Goal: Navigation & Orientation: Understand site structure

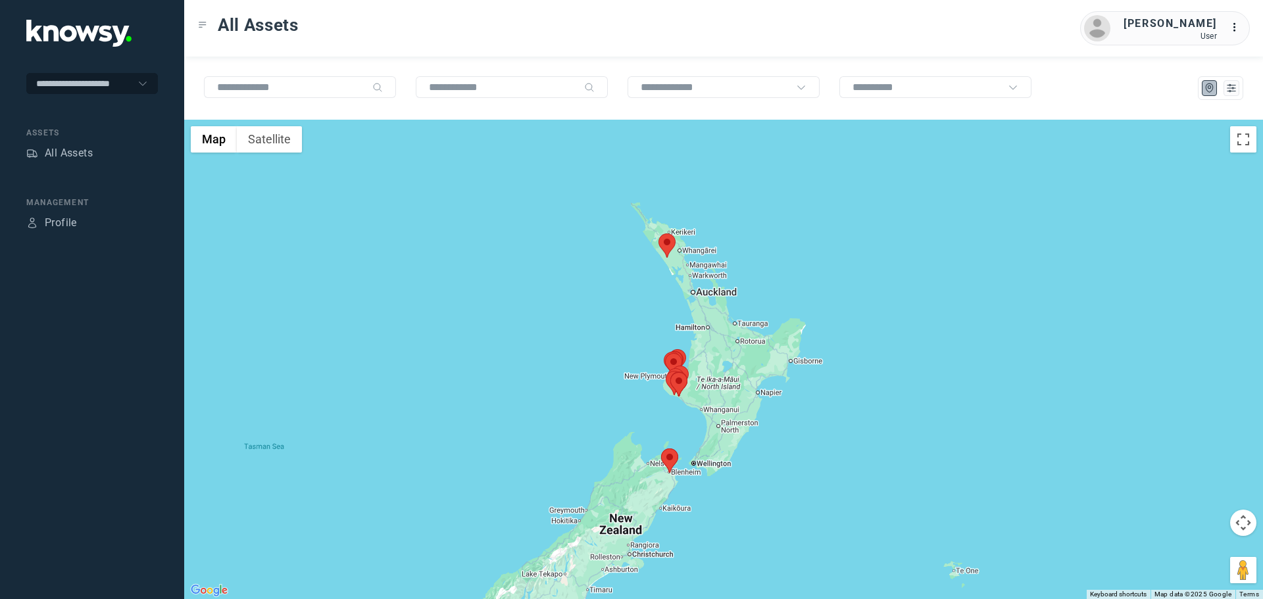
drag, startPoint x: 737, startPoint y: 347, endPoint x: 608, endPoint y: 344, distance: 129.6
click at [608, 344] on div at bounding box center [723, 360] width 1079 height 480
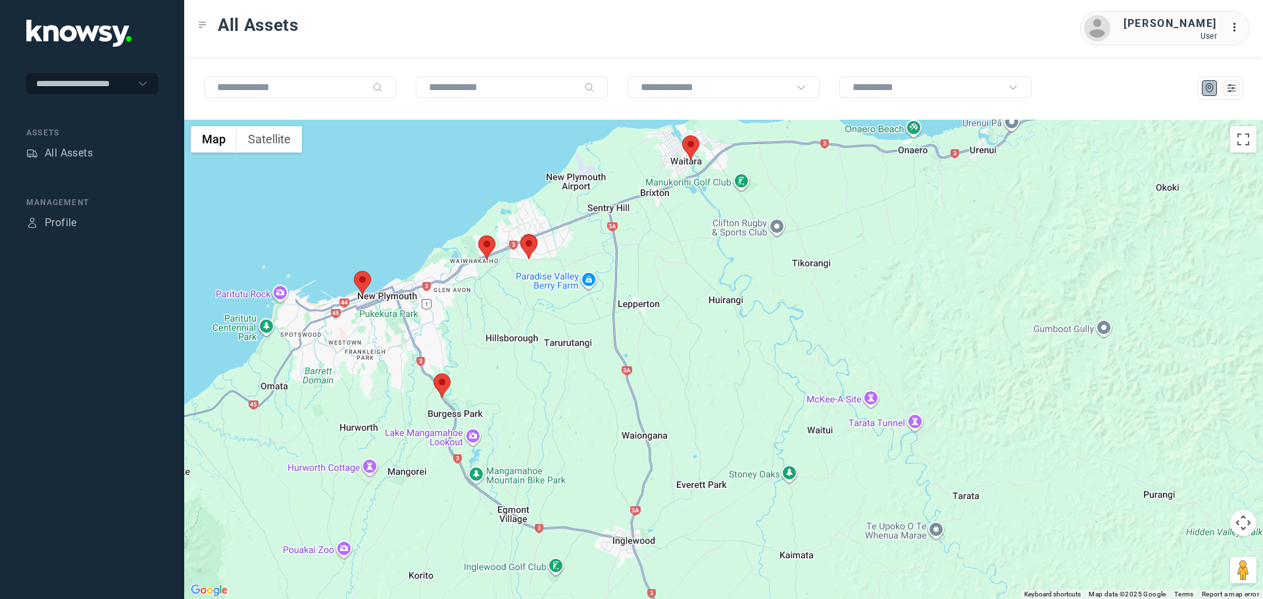
drag, startPoint x: 495, startPoint y: 324, endPoint x: 495, endPoint y: 357, distance: 32.9
click at [495, 357] on div at bounding box center [723, 360] width 1079 height 480
click at [434, 374] on area at bounding box center [434, 374] width 0 height 0
click at [491, 307] on button "Close" at bounding box center [484, 313] width 32 height 32
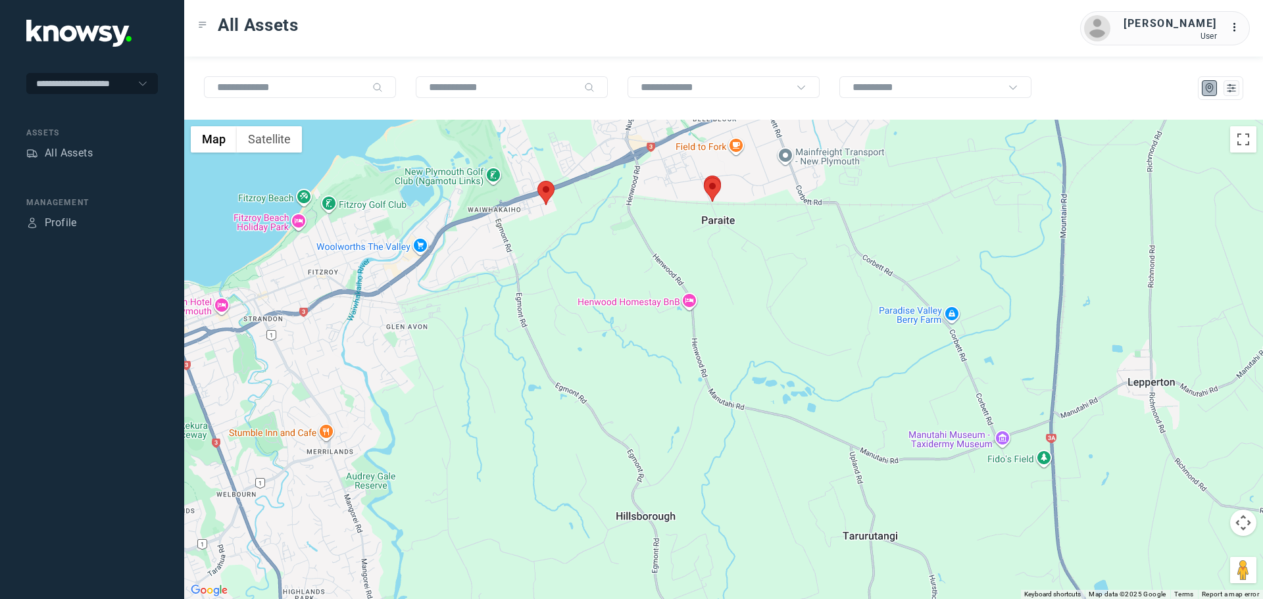
drag, startPoint x: 504, startPoint y: 253, endPoint x: 551, endPoint y: 269, distance: 49.9
click at [538, 300] on div at bounding box center [723, 360] width 1079 height 480
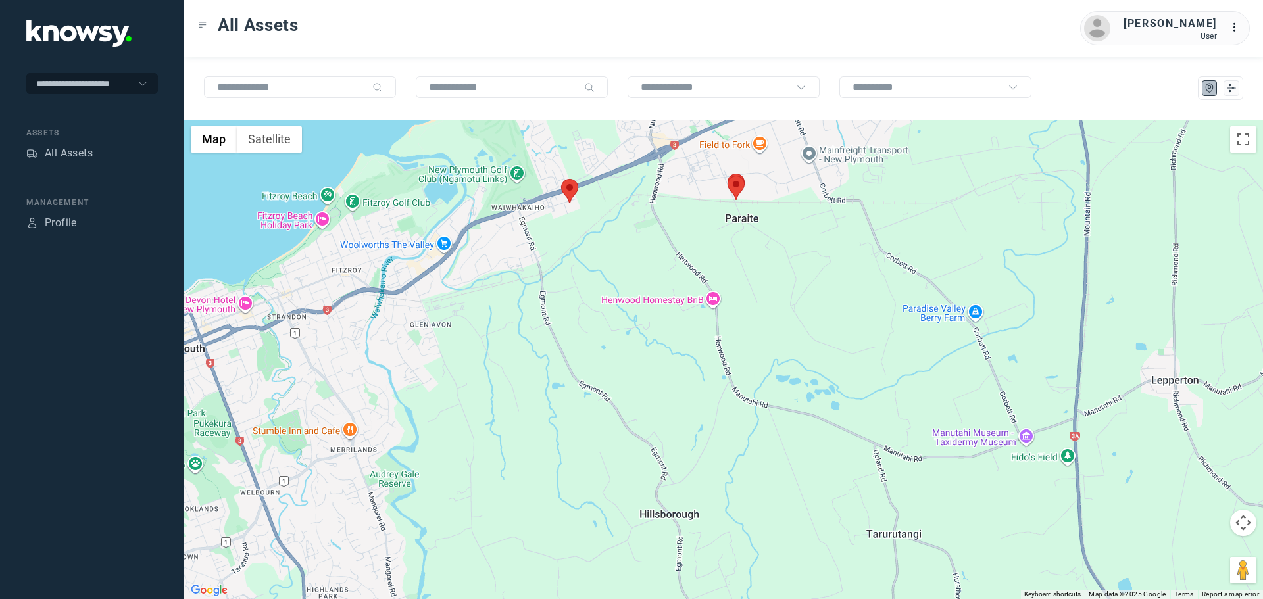
drag, startPoint x: 575, startPoint y: 241, endPoint x: 589, endPoint y: 353, distance: 113.4
click at [590, 353] on div at bounding box center [723, 360] width 1079 height 480
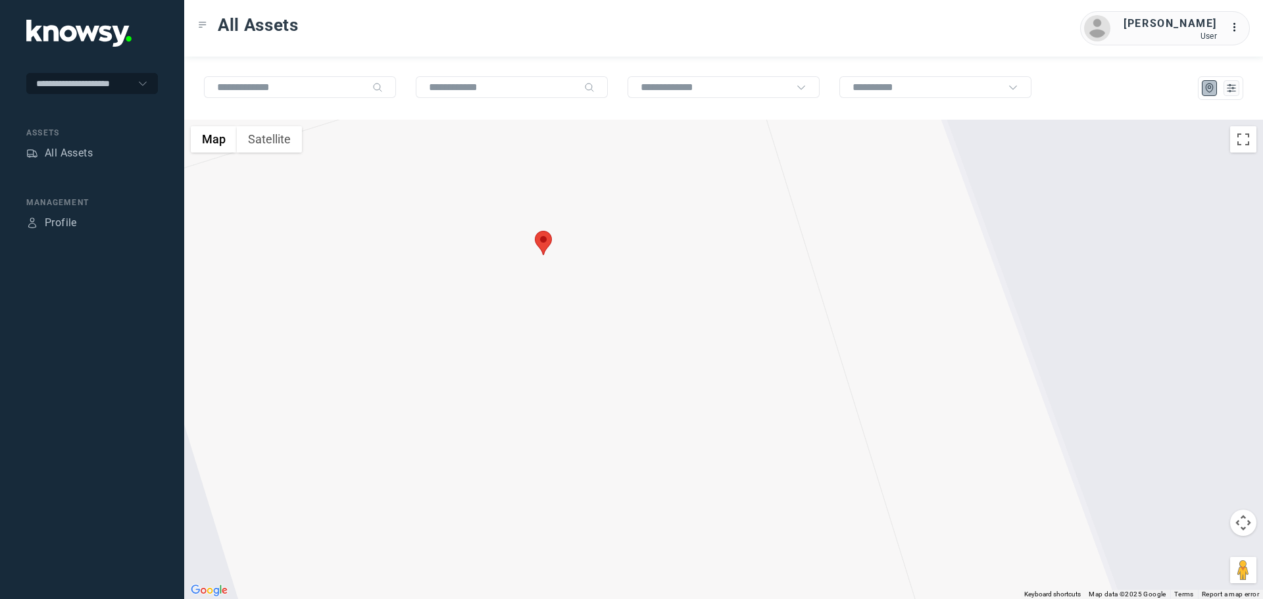
click at [535, 231] on area at bounding box center [535, 231] width 0 height 0
click at [591, 176] on button "Close" at bounding box center [588, 182] width 32 height 32
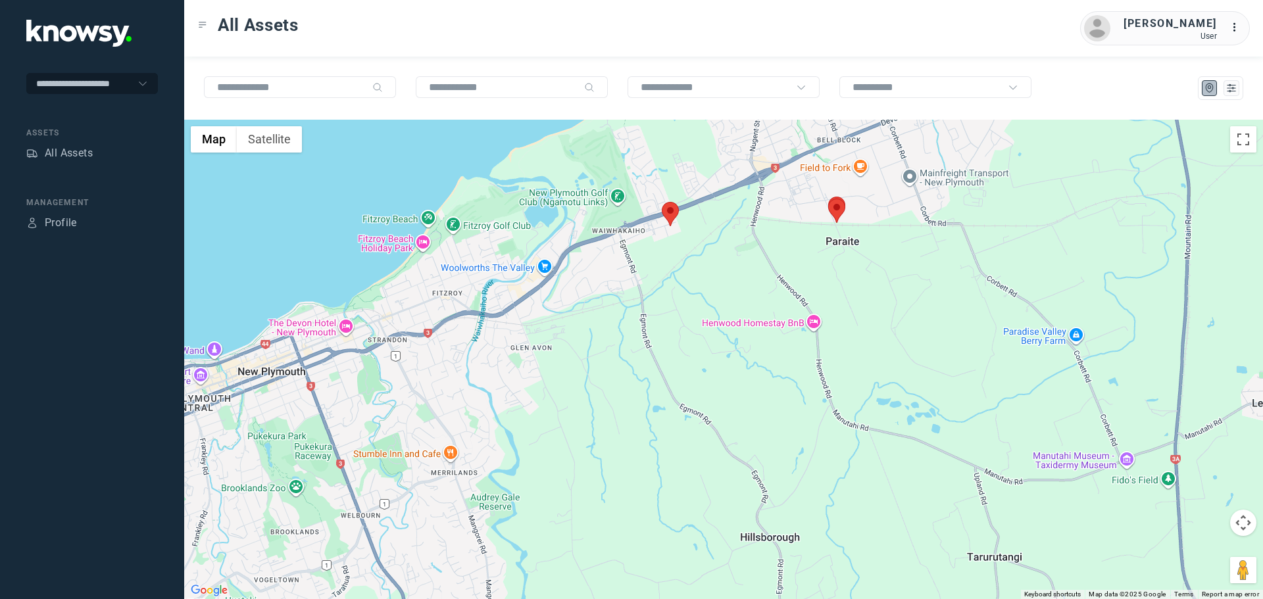
drag, startPoint x: 429, startPoint y: 409, endPoint x: 593, endPoint y: 276, distance: 210.9
click at [590, 277] on div at bounding box center [723, 360] width 1079 height 480
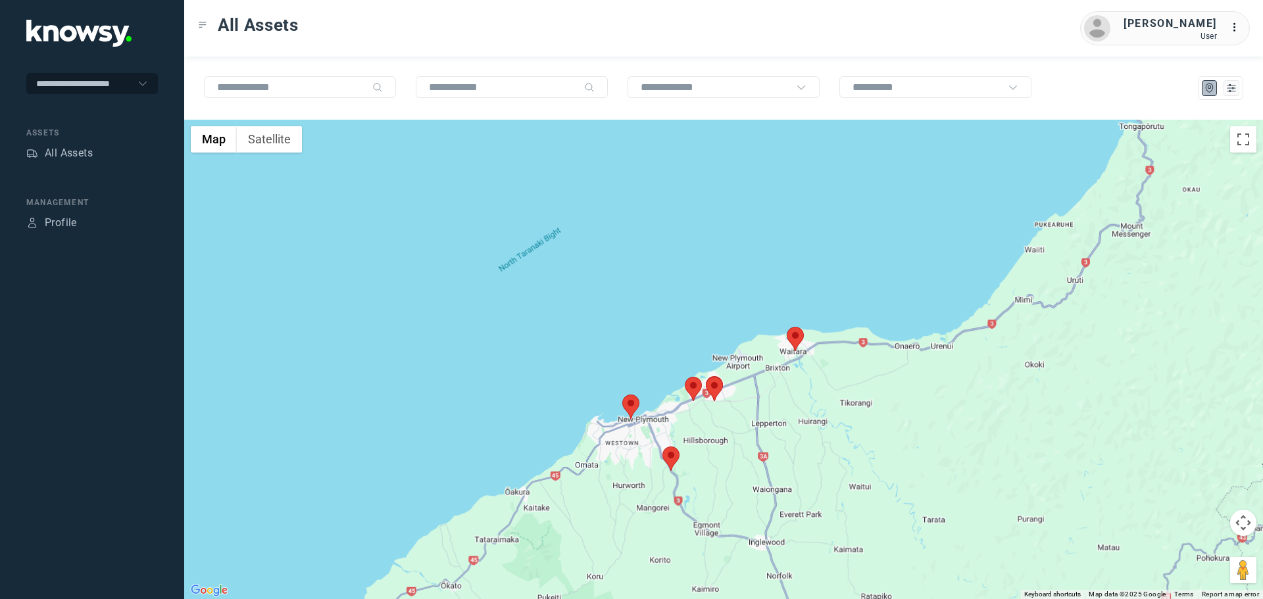
drag, startPoint x: 758, startPoint y: 453, endPoint x: 637, endPoint y: 180, distance: 298.9
click at [637, 184] on div at bounding box center [723, 360] width 1079 height 480
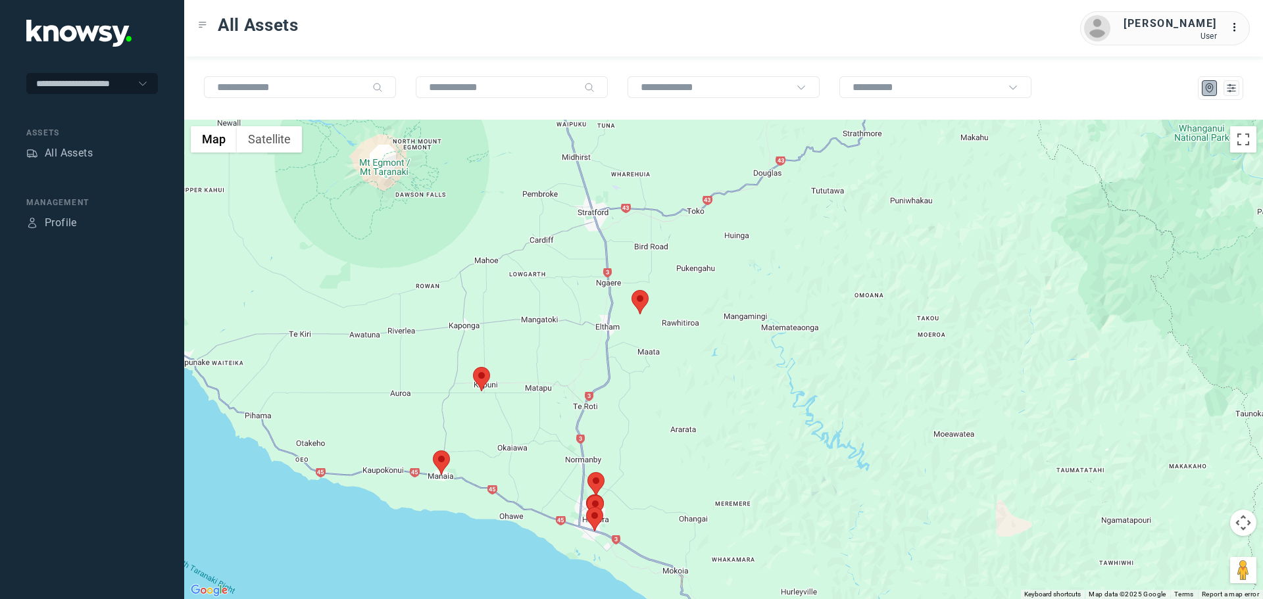
click at [632, 290] on area at bounding box center [632, 290] width 0 height 0
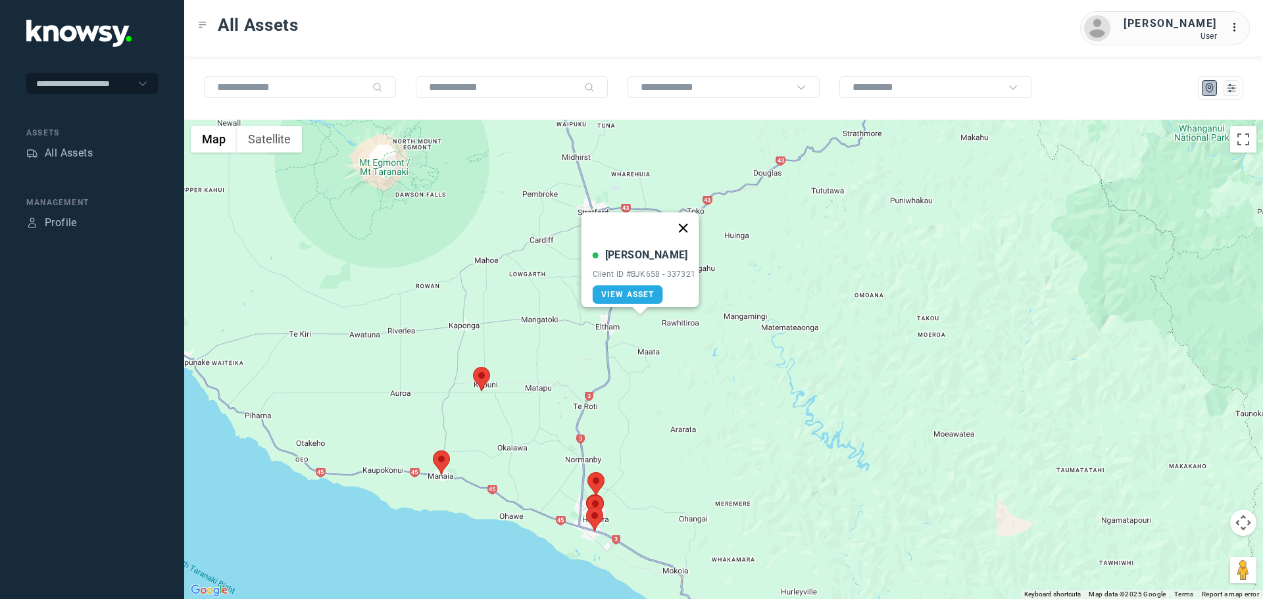
click at [694, 216] on button "Close" at bounding box center [683, 228] width 32 height 32
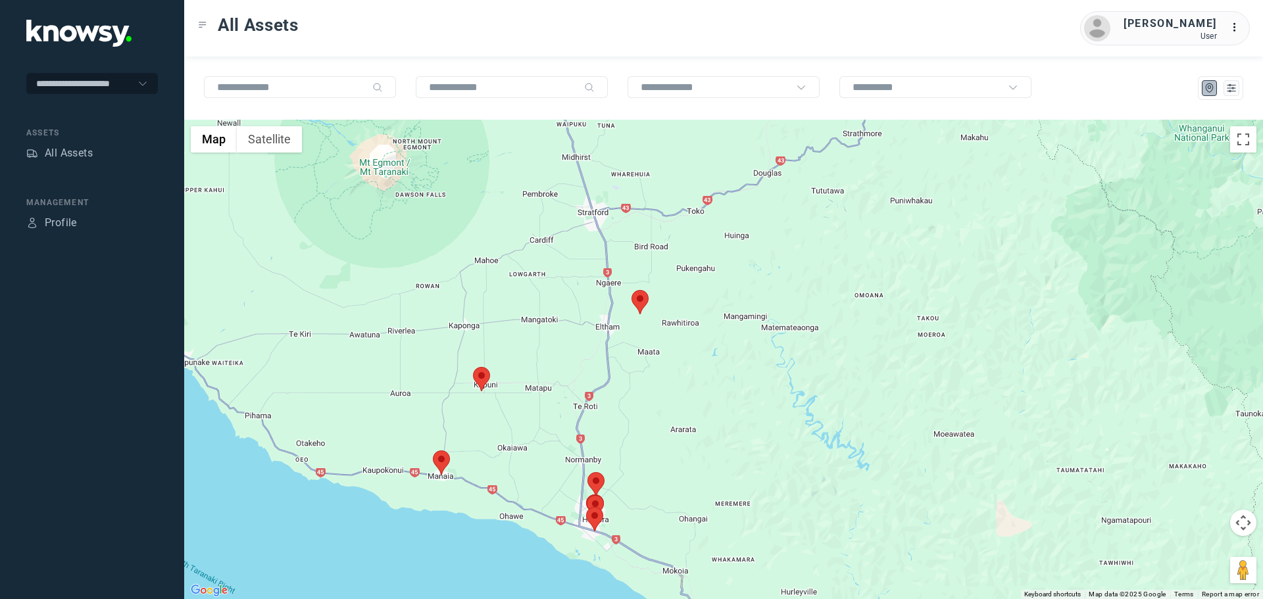
click at [473, 367] on area at bounding box center [473, 367] width 0 height 0
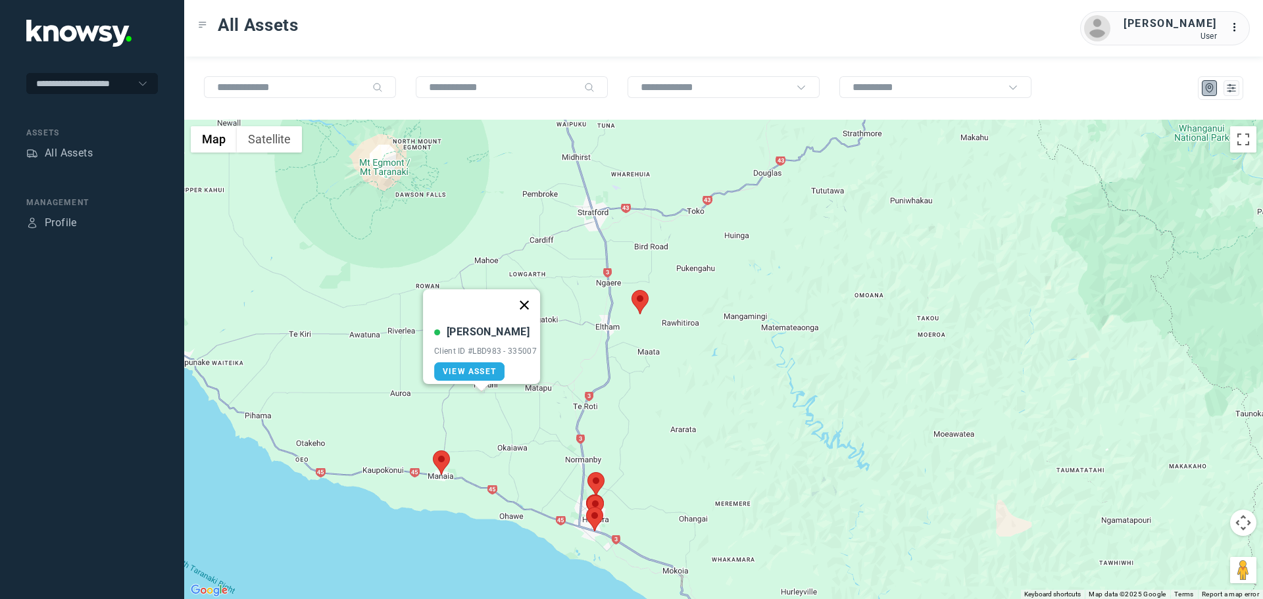
click at [529, 303] on button "Close" at bounding box center [524, 305] width 32 height 32
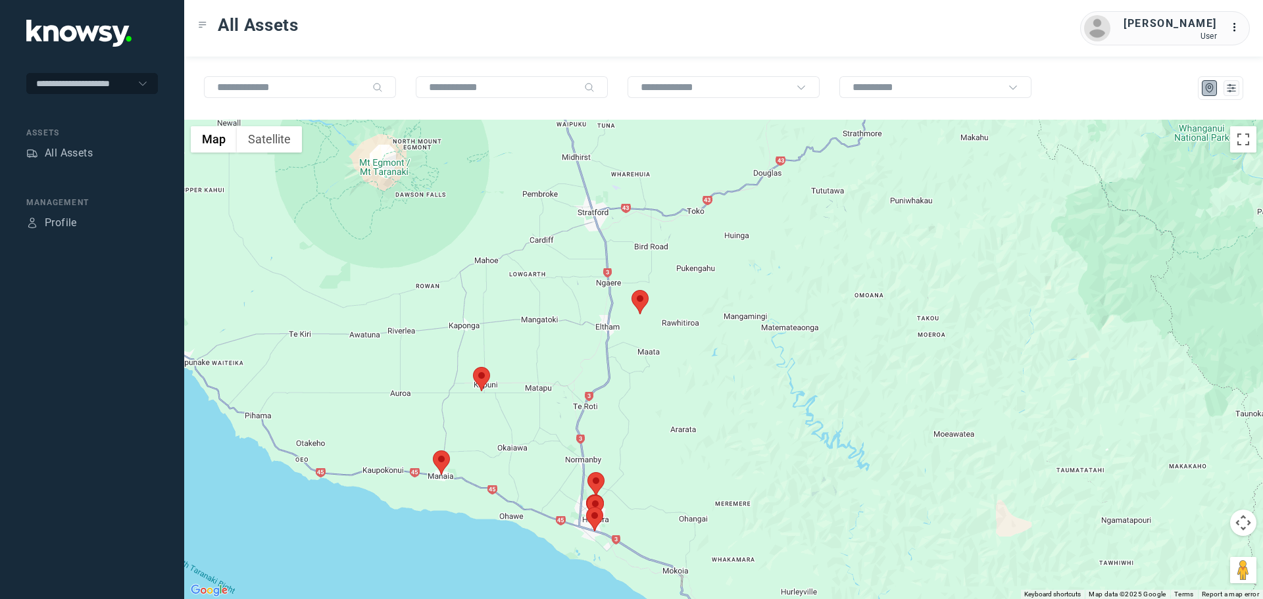
click at [433, 451] on area at bounding box center [433, 451] width 0 height 0
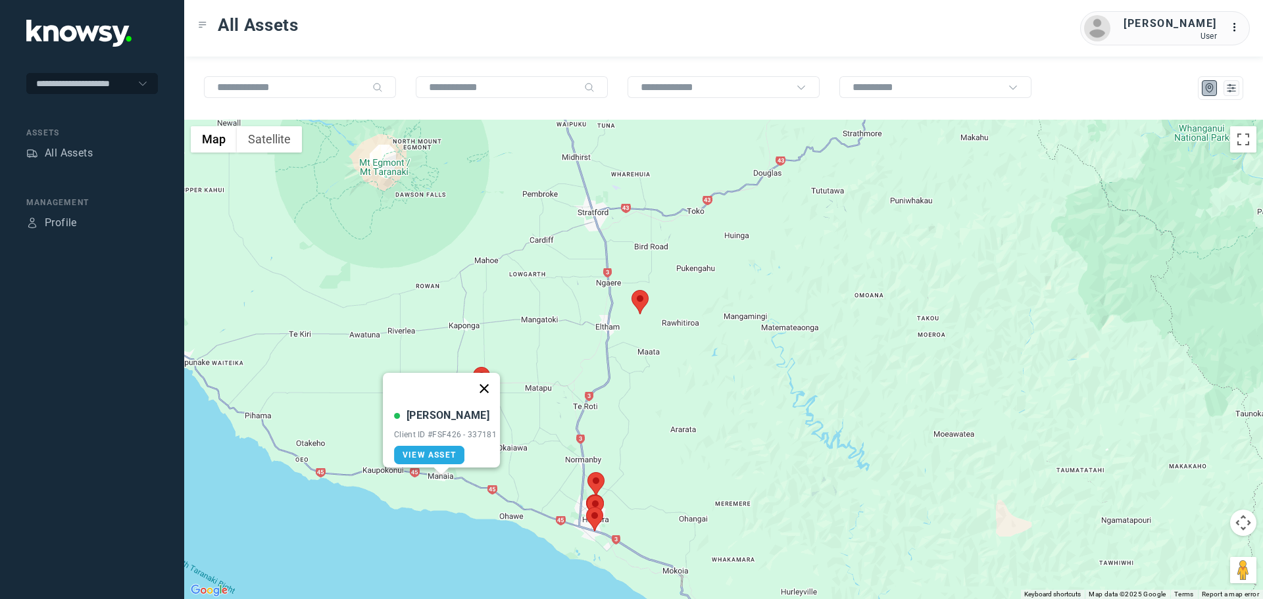
click at [497, 374] on button "Close" at bounding box center [484, 389] width 32 height 32
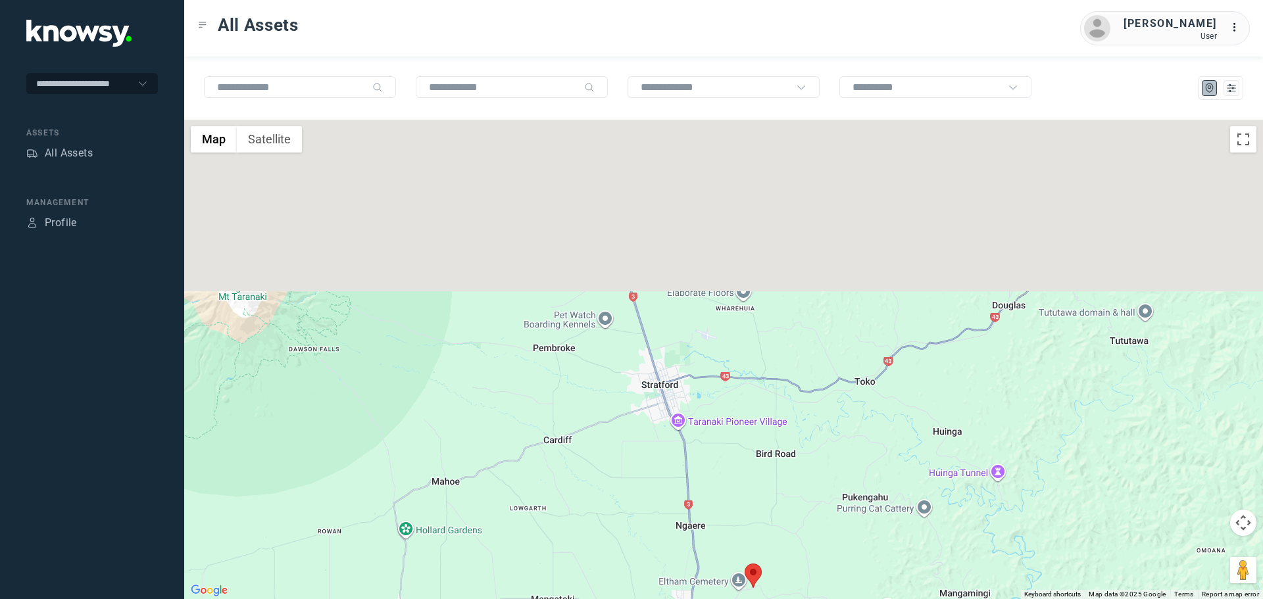
drag, startPoint x: 563, startPoint y: 201, endPoint x: 618, endPoint y: 482, distance: 286.3
click at [621, 543] on div "To navigate, press the arrow keys." at bounding box center [723, 360] width 1079 height 480
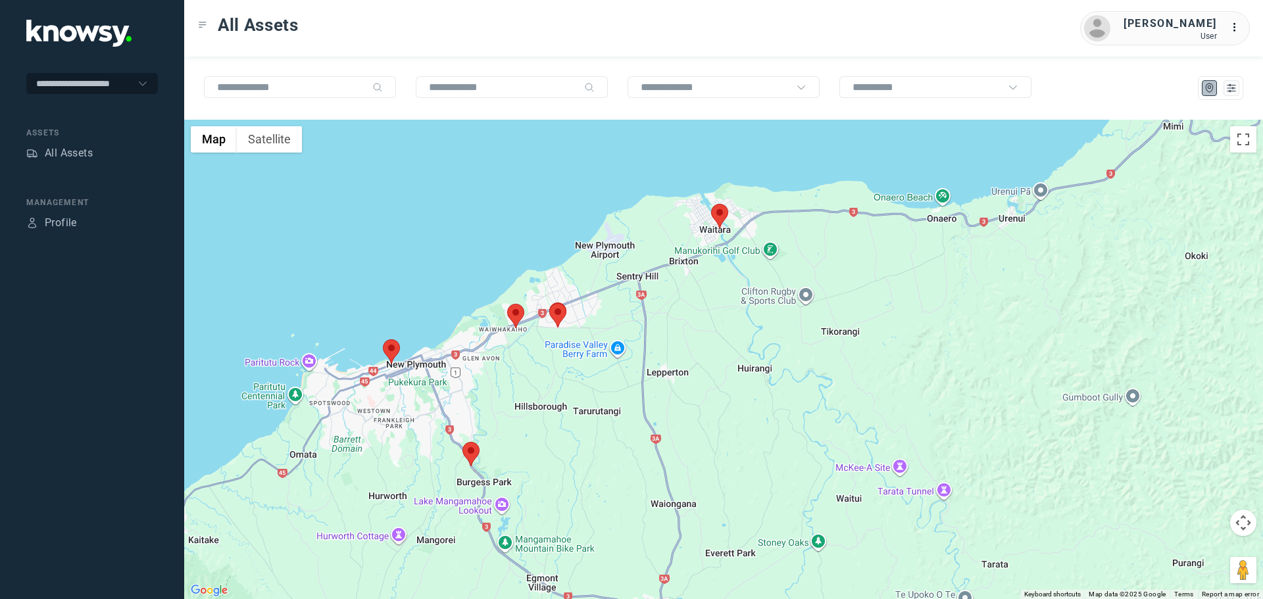
drag, startPoint x: 470, startPoint y: 354, endPoint x: 526, endPoint y: 347, distance: 57.0
click at [524, 344] on div at bounding box center [723, 360] width 1079 height 480
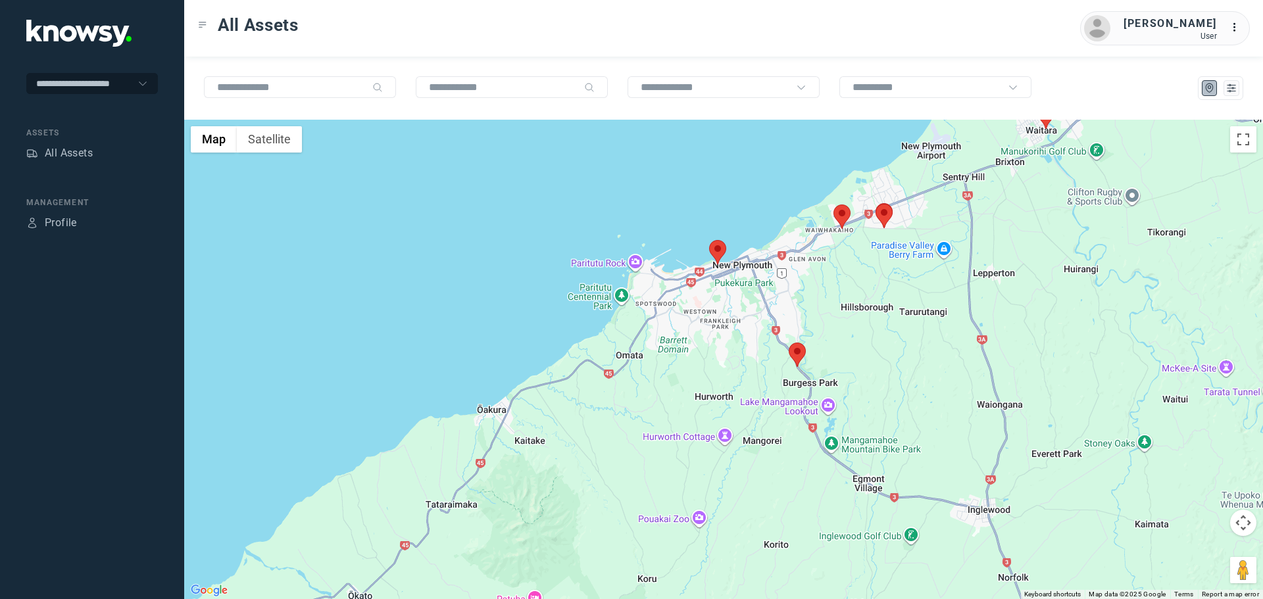
drag, startPoint x: 866, startPoint y: 253, endPoint x: 858, endPoint y: 320, distance: 67.0
click at [858, 320] on div at bounding box center [723, 360] width 1079 height 480
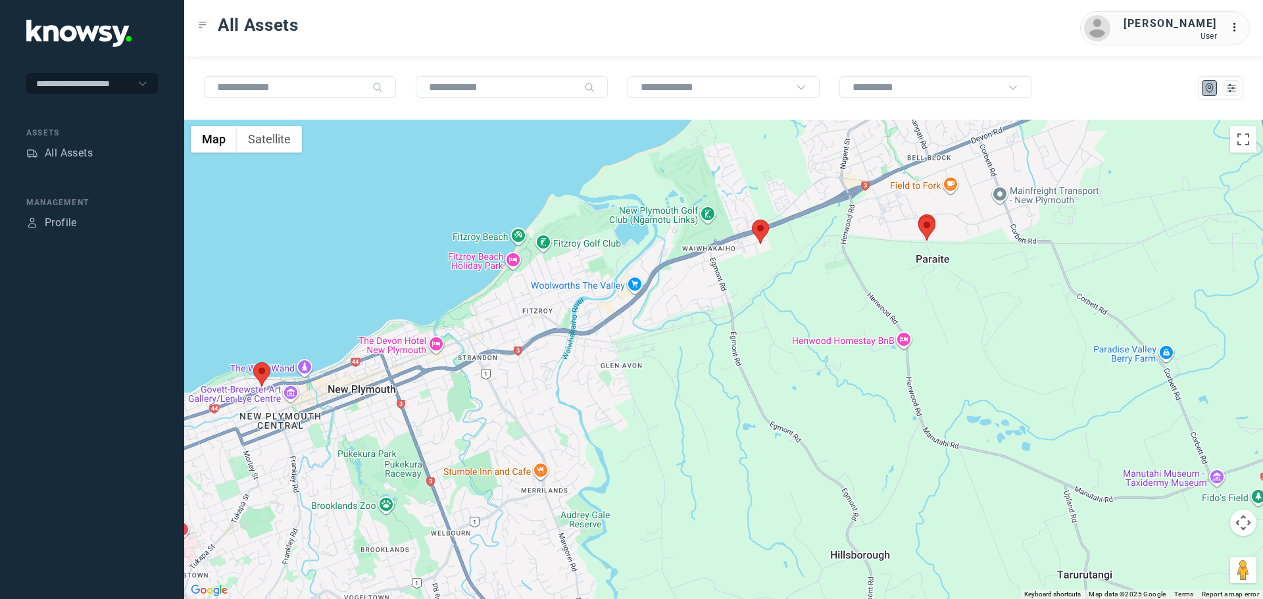
click at [752, 220] on area at bounding box center [752, 220] width 0 height 0
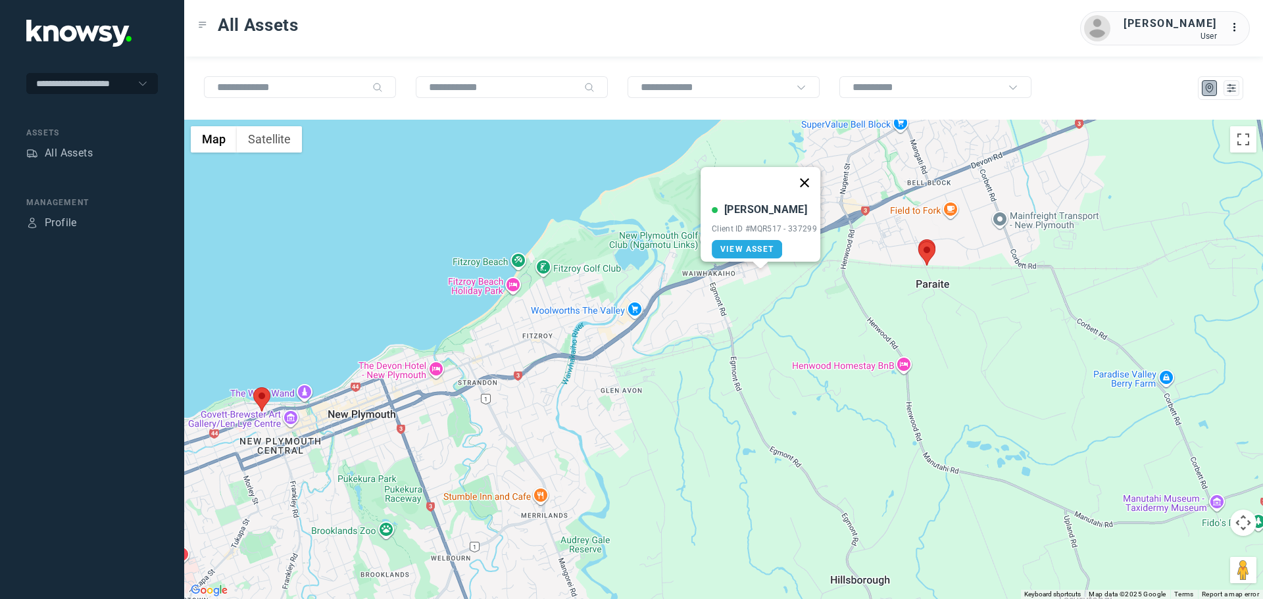
click at [812, 169] on button "Close" at bounding box center [805, 183] width 32 height 32
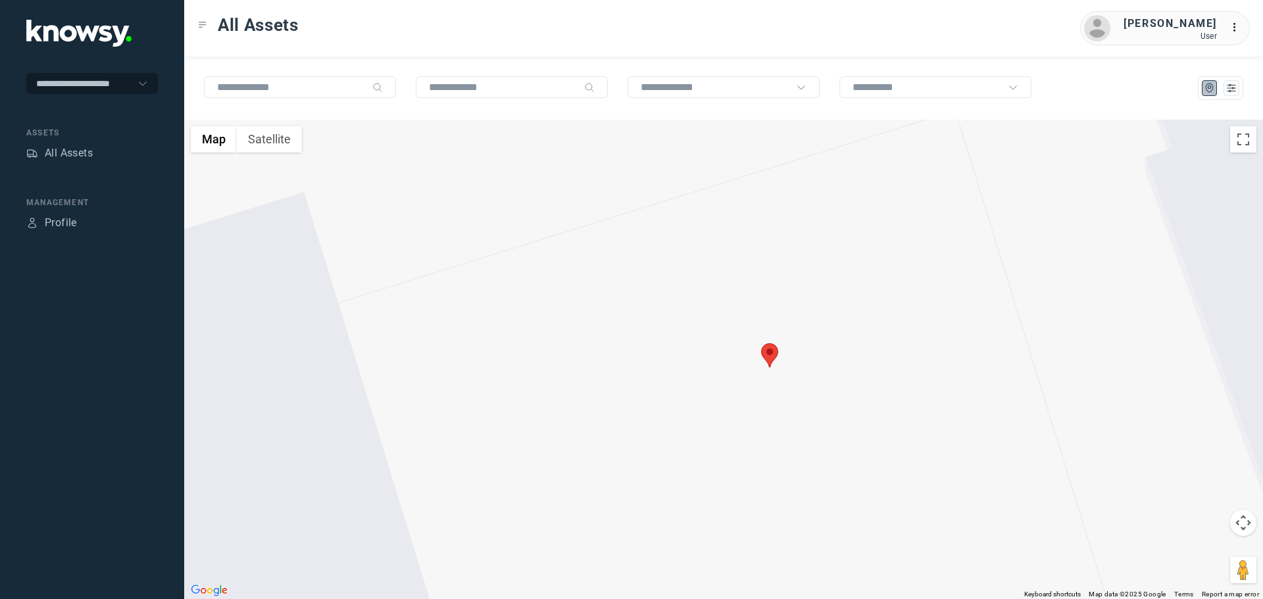
click at [761, 343] on area at bounding box center [761, 343] width 0 height 0
click at [821, 272] on button "Close" at bounding box center [814, 282] width 32 height 32
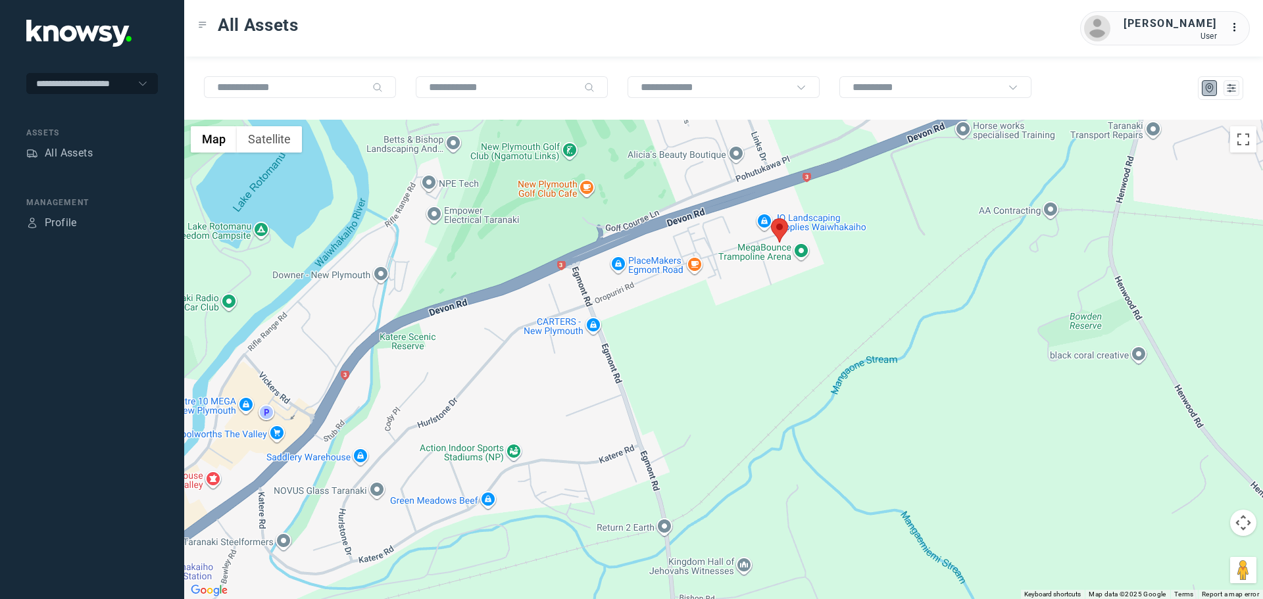
drag, startPoint x: 755, startPoint y: 358, endPoint x: 790, endPoint y: 236, distance: 126.8
click at [783, 236] on div "To navigate, press the arrow keys." at bounding box center [723, 360] width 1079 height 480
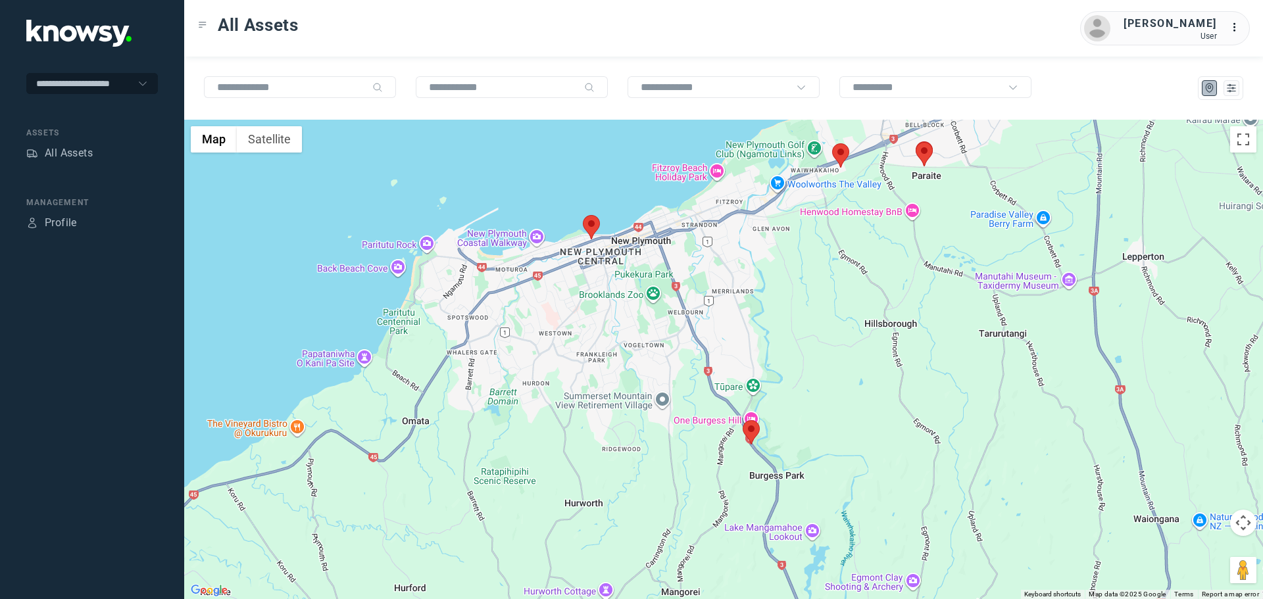
drag, startPoint x: 774, startPoint y: 323, endPoint x: 784, endPoint y: 297, distance: 27.7
click at [778, 283] on div at bounding box center [723, 360] width 1079 height 480
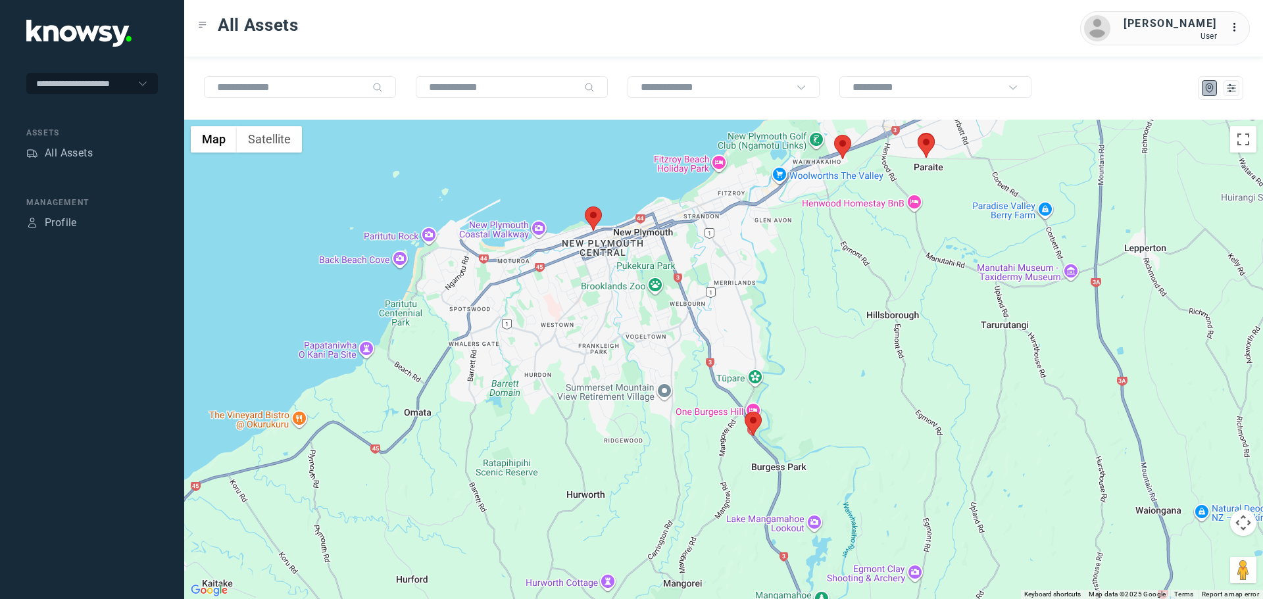
click at [745, 412] on area at bounding box center [745, 412] width 0 height 0
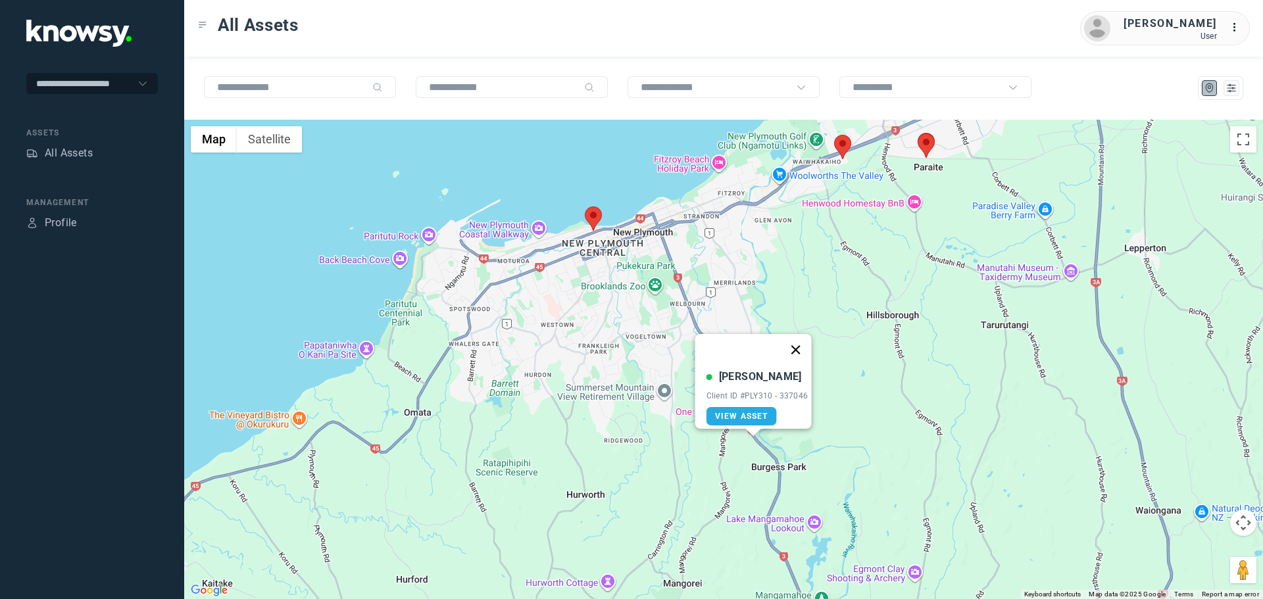
click at [803, 339] on button "Close" at bounding box center [796, 350] width 32 height 32
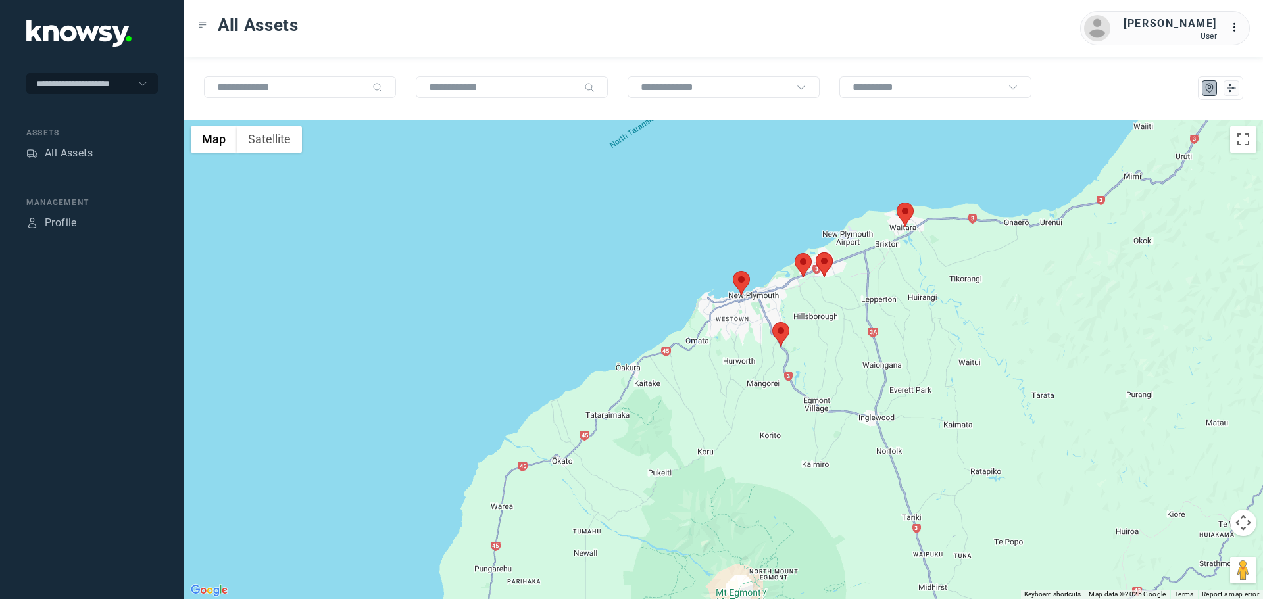
drag, startPoint x: 997, startPoint y: 385, endPoint x: 878, endPoint y: 390, distance: 119.8
click at [878, 390] on div at bounding box center [723, 360] width 1079 height 480
click at [897, 203] on area at bounding box center [897, 203] width 0 height 0
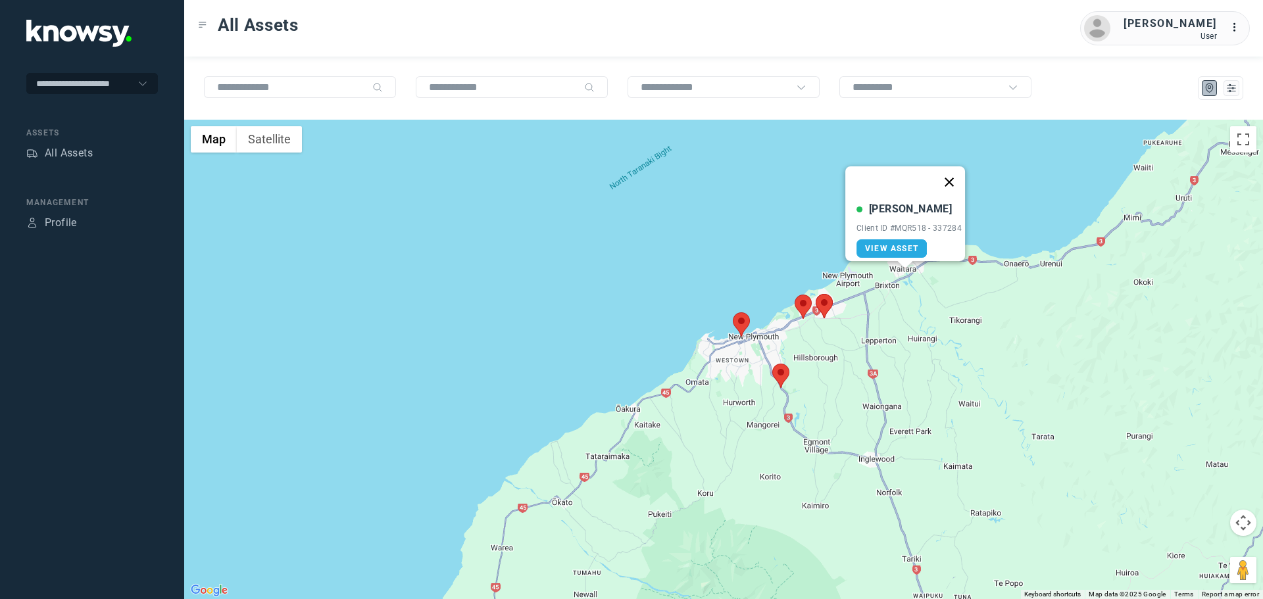
drag, startPoint x: 960, startPoint y: 170, endPoint x: 923, endPoint y: 229, distance: 69.5
click at [961, 170] on button "Close" at bounding box center [949, 182] width 32 height 32
